Goal: Task Accomplishment & Management: Manage account settings

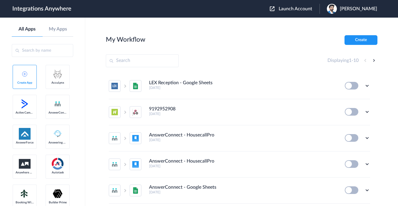
click at [307, 11] on span "Launch Account" at bounding box center [296, 8] width 34 height 5
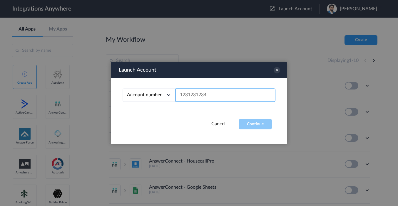
click at [235, 97] on input "text" at bounding box center [226, 95] width 100 height 13
paste input "2525139694"
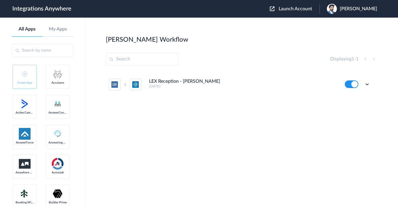
click at [303, 8] on span "Launch Account" at bounding box center [296, 8] width 34 height 5
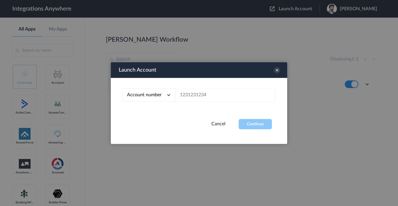
click at [275, 73] on div "Launch Account" at bounding box center [199, 70] width 176 height 16
click at [277, 71] on icon at bounding box center [277, 70] width 6 height 6
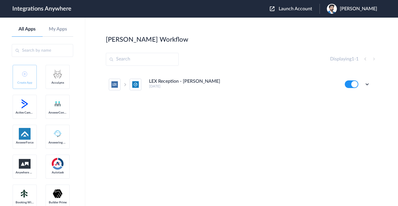
click at [362, 8] on span "[PERSON_NAME]" at bounding box center [358, 9] width 37 height 6
click at [284, 6] on button "Launch Account" at bounding box center [295, 9] width 50 height 6
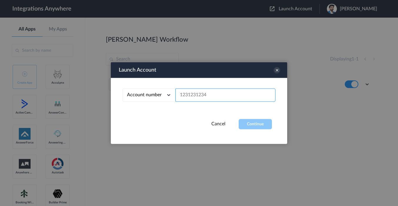
click at [227, 97] on input "text" at bounding box center [226, 95] width 100 height 13
paste input "2525139694"
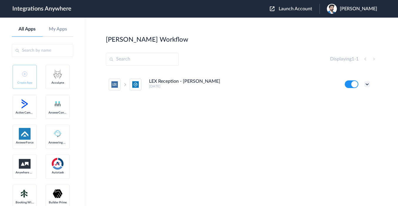
click at [368, 84] on icon at bounding box center [367, 84] width 6 height 6
click at [348, 86] on button at bounding box center [352, 85] width 14 height 8
click at [368, 84] on icon at bounding box center [367, 84] width 6 height 6
click at [352, 122] on li "Delete" at bounding box center [351, 119] width 38 height 11
click at [352, 122] on li "Are you sure?" at bounding box center [351, 122] width 38 height 16
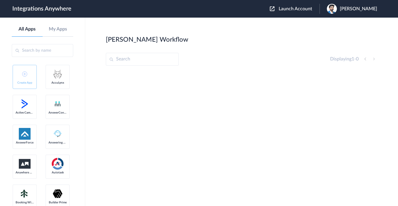
click at [303, 9] on span "Launch Account" at bounding box center [296, 8] width 34 height 5
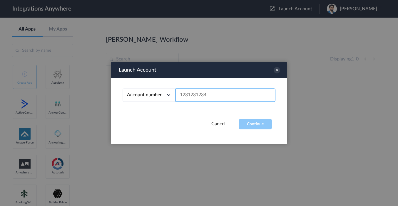
click at [215, 101] on input "text" at bounding box center [226, 95] width 100 height 13
paste input "2525139694"
type input "2525139694"
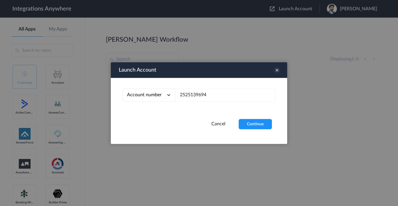
click at [278, 71] on icon at bounding box center [277, 70] width 6 height 6
